Goal: Task Accomplishment & Management: Complete application form

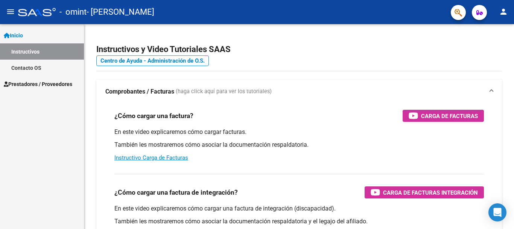
click at [41, 87] on span "Prestadores / Proveedores" at bounding box center [38, 84] width 69 height 8
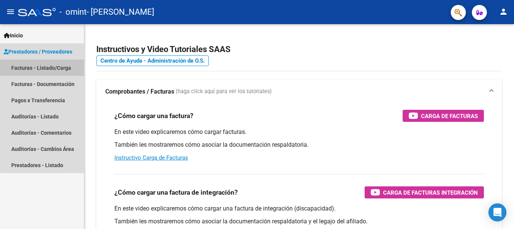
click at [59, 70] on link "Facturas - Listado/Carga" at bounding box center [42, 67] width 84 height 16
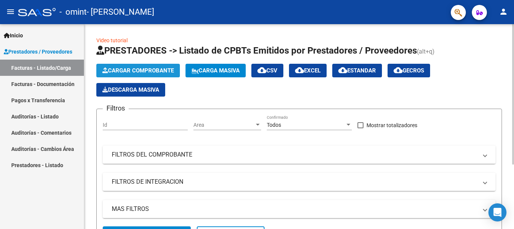
click at [139, 67] on span "Cargar Comprobante" at bounding box center [138, 70] width 72 height 7
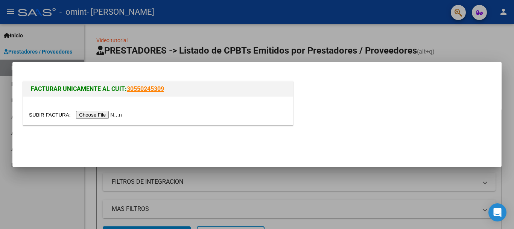
click at [115, 116] on input "file" at bounding box center [76, 115] width 95 height 8
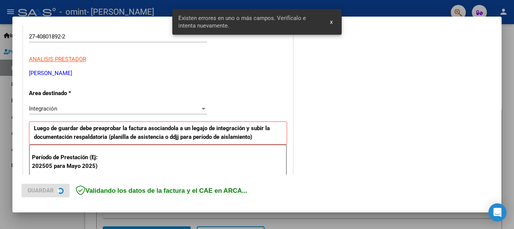
scroll to position [188, 0]
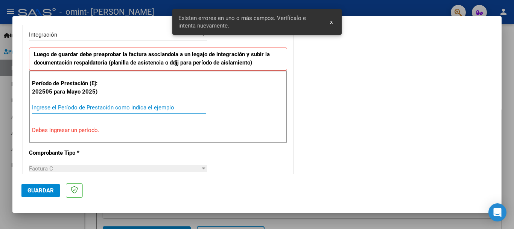
click at [124, 105] on input "Ingrese el Período de Prestación como indica el ejemplo" at bounding box center [119, 107] width 174 height 7
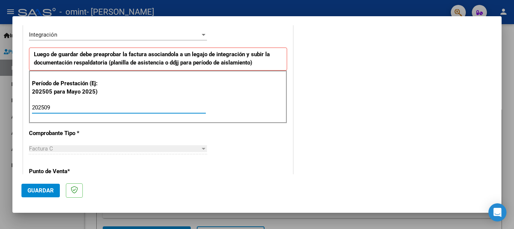
type input "202509"
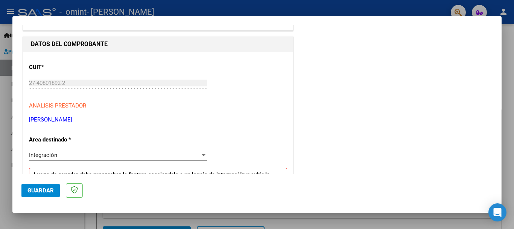
scroll to position [375, 0]
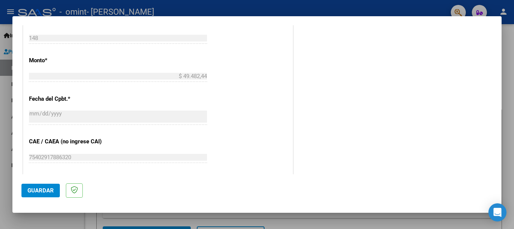
click at [46, 185] on button "Guardar" at bounding box center [40, 190] width 38 height 14
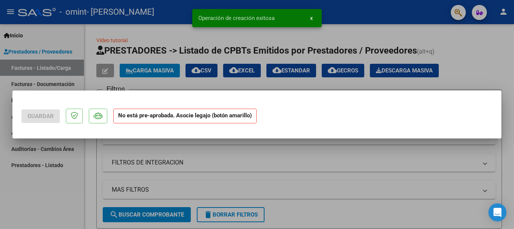
scroll to position [0, 0]
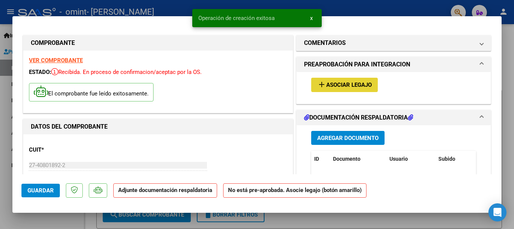
click at [358, 80] on button "add Asociar Legajo" at bounding box center [344, 85] width 67 height 14
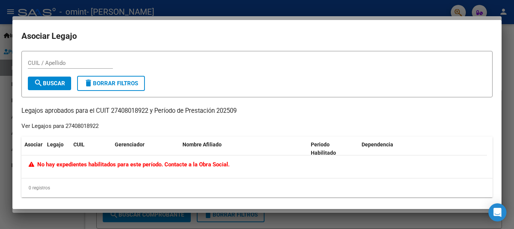
scroll to position [3, 0]
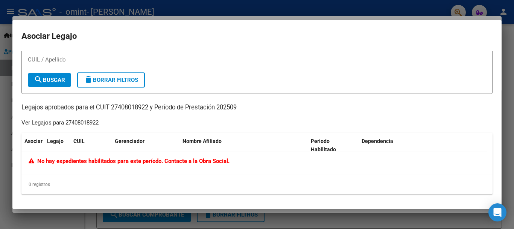
click at [50, 125] on div "Ver Legajos para 27408018922" at bounding box center [59, 122] width 77 height 9
click at [70, 60] on input "CUIL / Apellido" at bounding box center [70, 59] width 85 height 7
click at [53, 81] on span "search Buscar" at bounding box center [49, 79] width 31 height 7
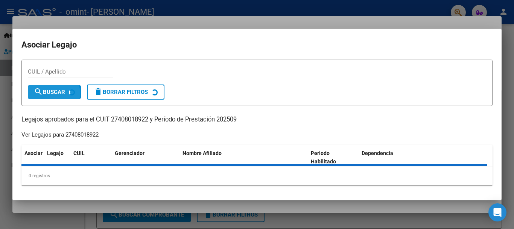
scroll to position [0, 0]
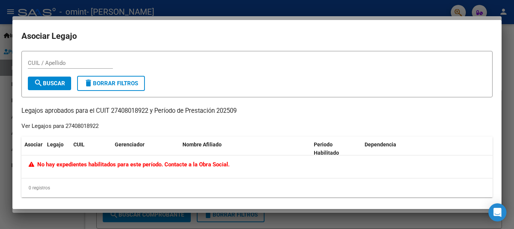
click at [507, 53] on div at bounding box center [257, 114] width 514 height 229
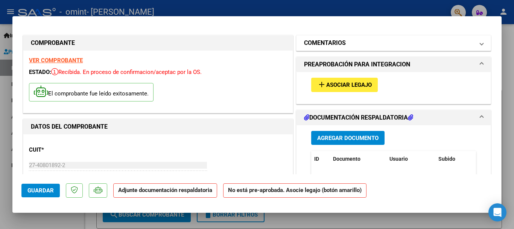
click at [403, 48] on mat-expansion-panel-header "COMENTARIOS" at bounding box center [394, 42] width 194 height 15
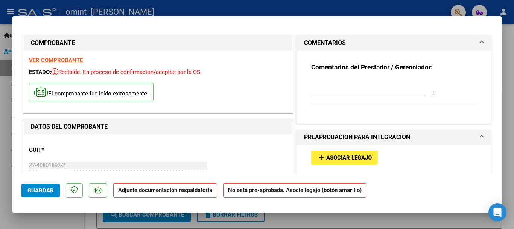
click at [403, 48] on mat-expansion-panel-header "COMENTARIOS" at bounding box center [394, 42] width 194 height 15
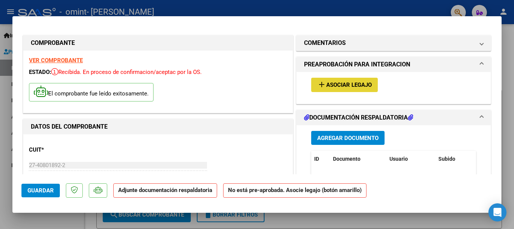
click at [357, 79] on button "add Asociar Legajo" at bounding box center [344, 85] width 67 height 14
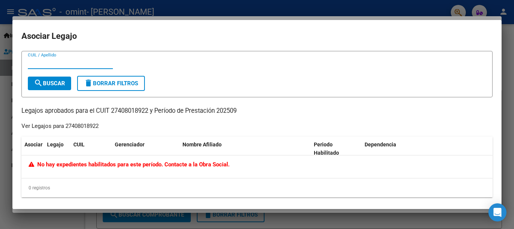
click at [506, 51] on div at bounding box center [257, 114] width 514 height 229
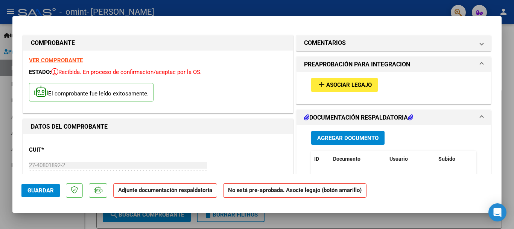
click at [510, 37] on div at bounding box center [257, 114] width 514 height 229
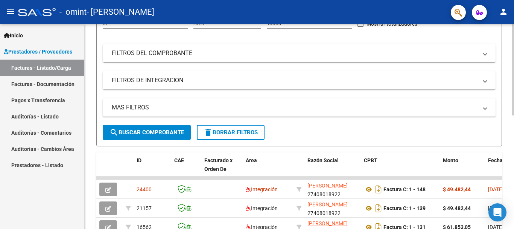
scroll to position [181, 0]
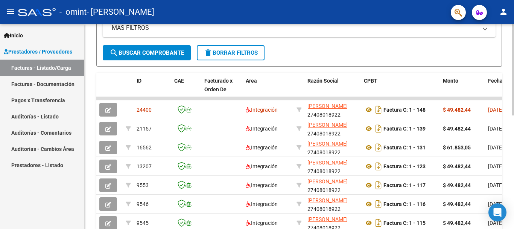
click at [514, 119] on div at bounding box center [514, 152] width 2 height 91
